Goal: Task Accomplishment & Management: Use online tool/utility

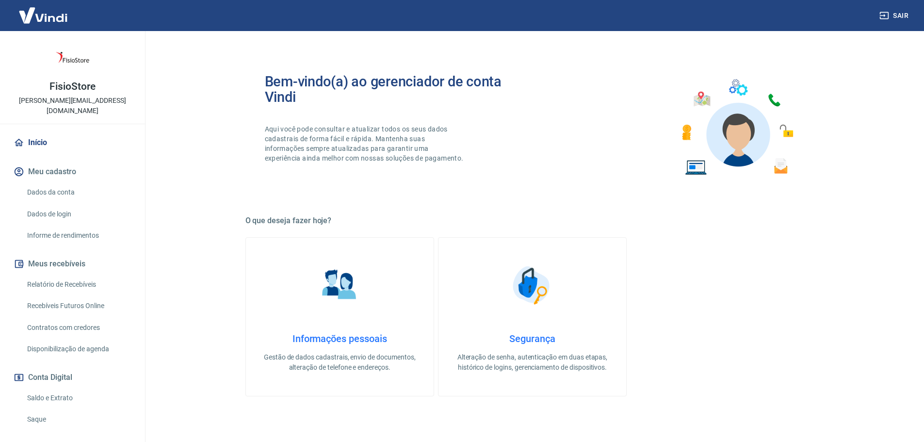
click at [50, 392] on link "Saldo e Extrato" at bounding box center [78, 398] width 110 height 20
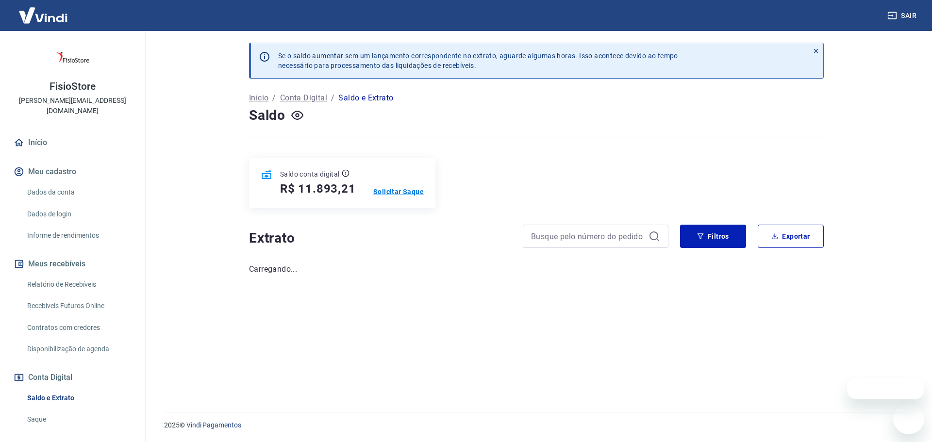
click at [414, 195] on p "Solicitar Saque" at bounding box center [398, 192] width 50 height 10
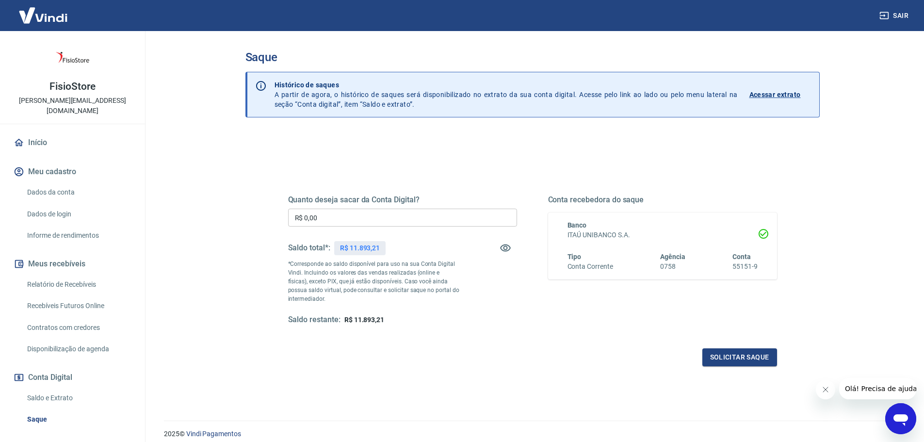
click at [354, 250] on p "R$ 11.893,21" at bounding box center [360, 248] width 40 height 10
drag, startPoint x: 389, startPoint y: 319, endPoint x: 353, endPoint y: 319, distance: 35.9
click at [353, 319] on div "Saldo restante: R$ 11.893,21" at bounding box center [402, 320] width 229 height 10
copy span "11.893,21"
drag, startPoint x: 344, startPoint y: 215, endPoint x: 172, endPoint y: 219, distance: 172.3
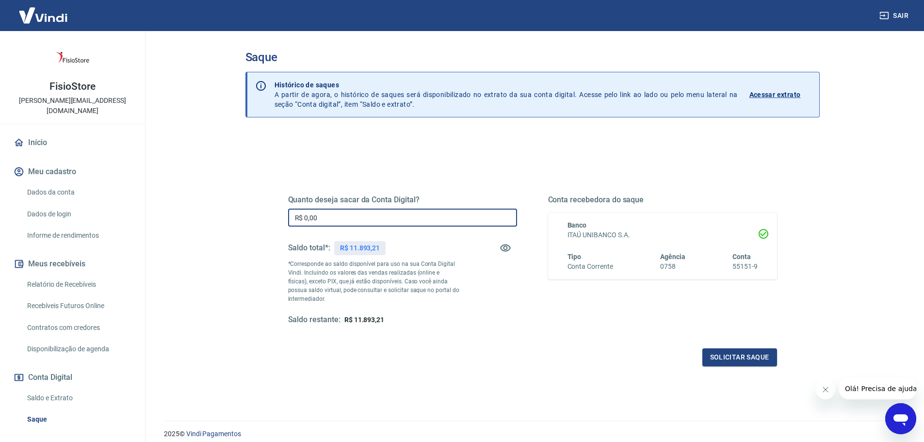
click at [172, 219] on main "Saque Histórico de saques A partir de agora, o histórico de saques será disponi…" at bounding box center [533, 236] width 784 height 411
paste input "11.893,21"
type input "R$ 11.893,21"
click at [541, 355] on div "Solicitar saque" at bounding box center [532, 357] width 489 height 18
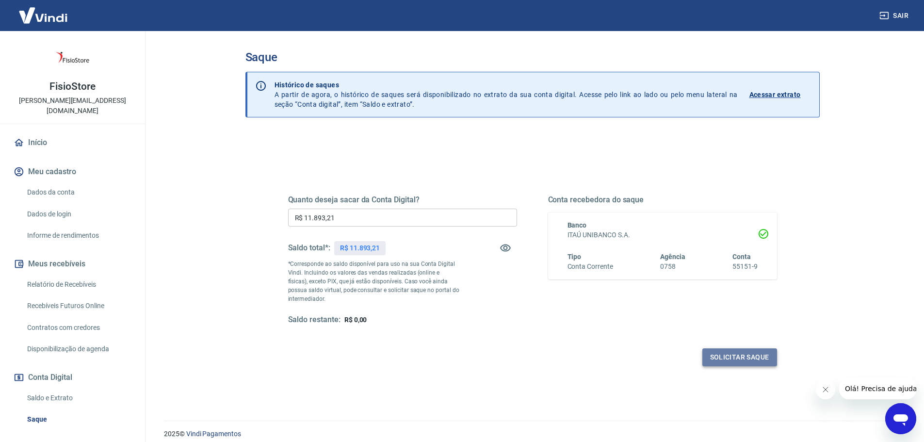
click at [739, 360] on button "Solicitar saque" at bounding box center [740, 357] width 75 height 18
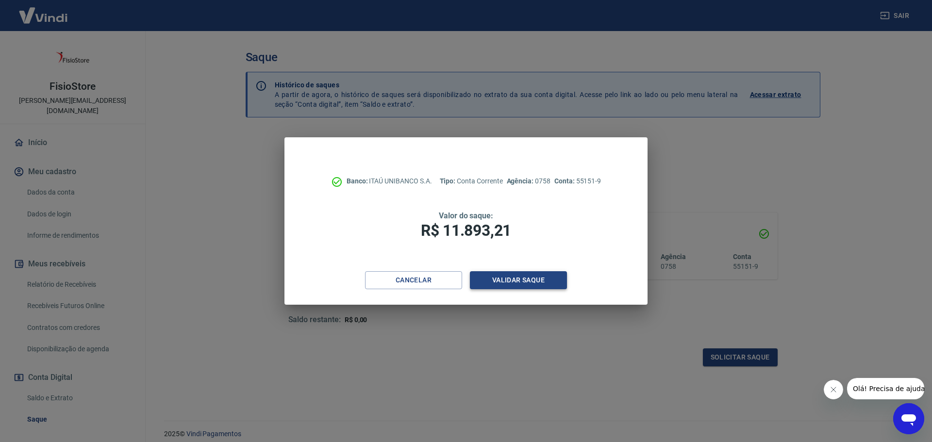
click at [539, 280] on button "Validar saque" at bounding box center [518, 280] width 97 height 18
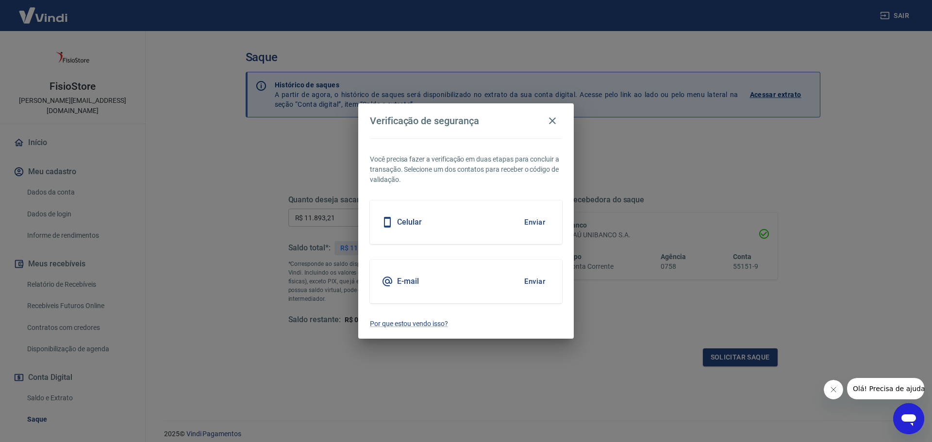
click at [539, 282] on button "Enviar" at bounding box center [535, 281] width 32 height 20
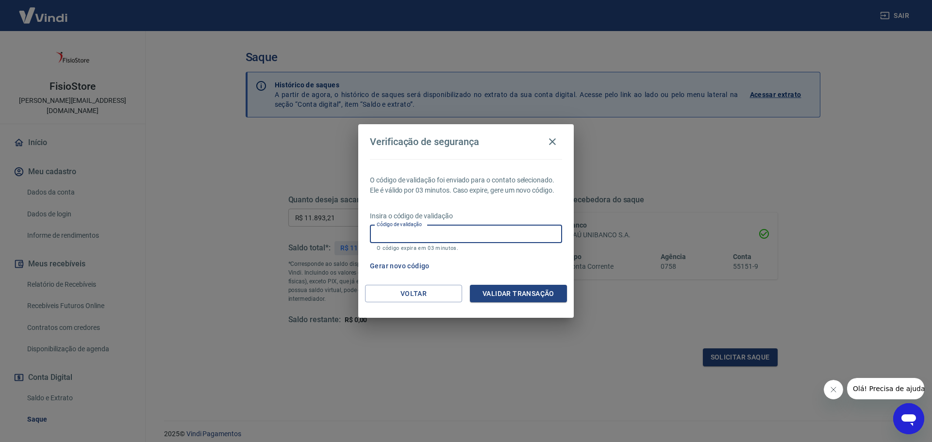
click at [480, 235] on input "Código de validação" at bounding box center [466, 234] width 192 height 18
paste input "716558"
type input "716558"
click at [519, 291] on button "Validar transação" at bounding box center [518, 294] width 97 height 18
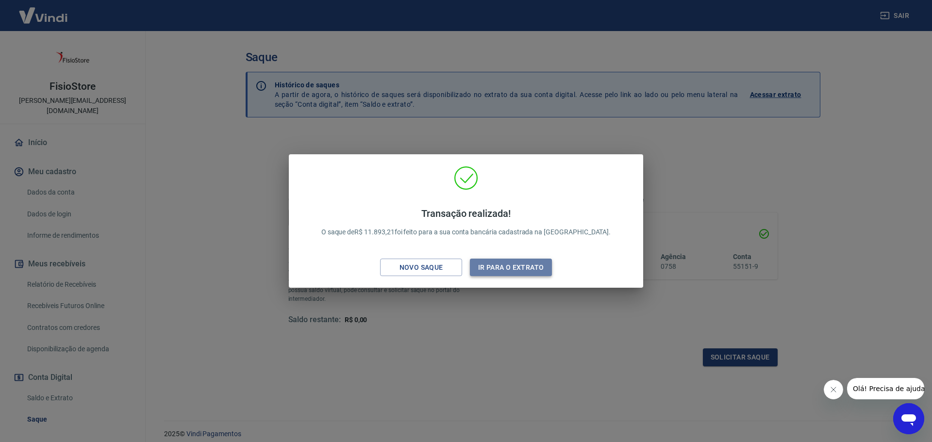
click at [515, 269] on button "Ir para o extrato" at bounding box center [511, 268] width 82 height 18
